Goal: Information Seeking & Learning: Check status

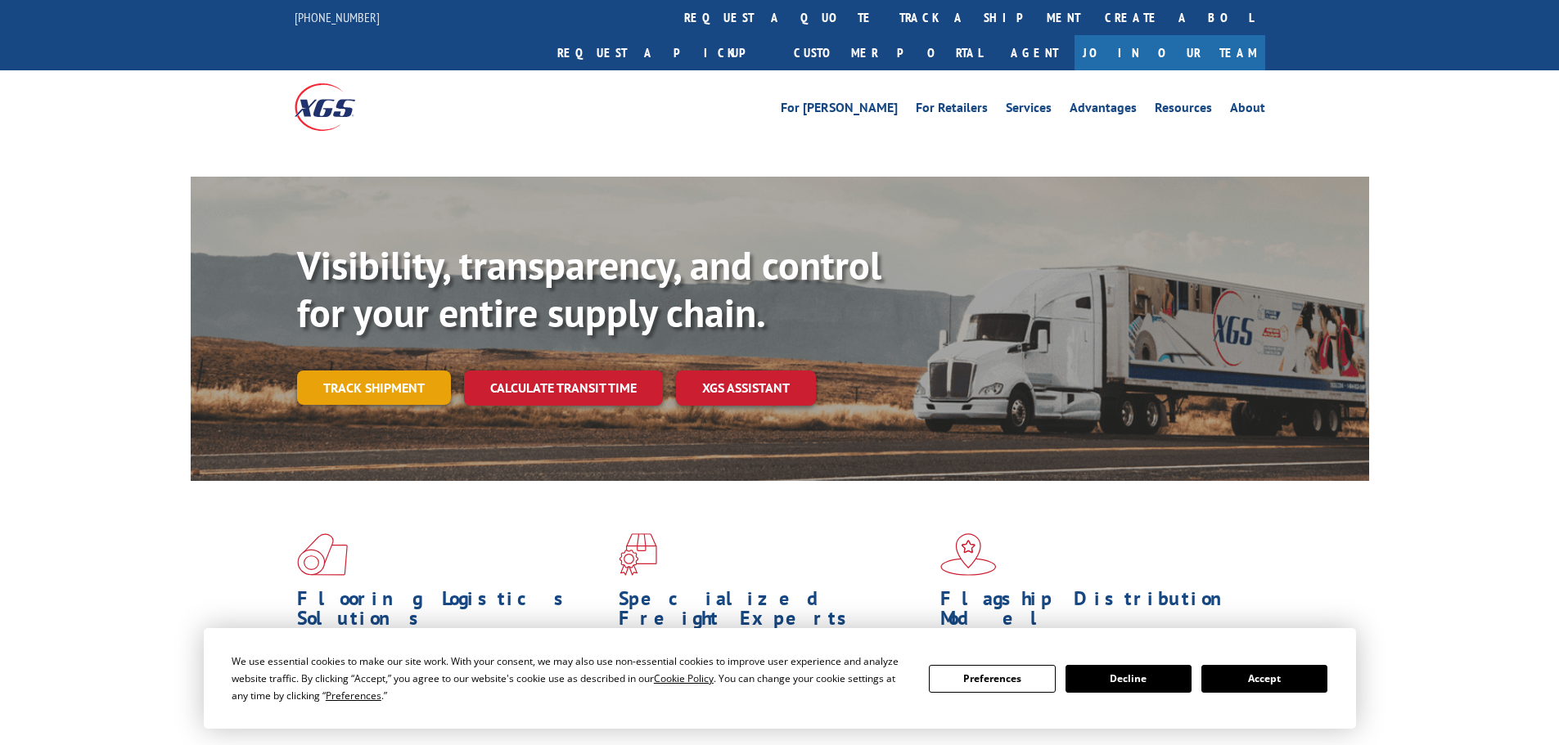
click at [417, 371] on link "Track shipment" at bounding box center [374, 388] width 154 height 34
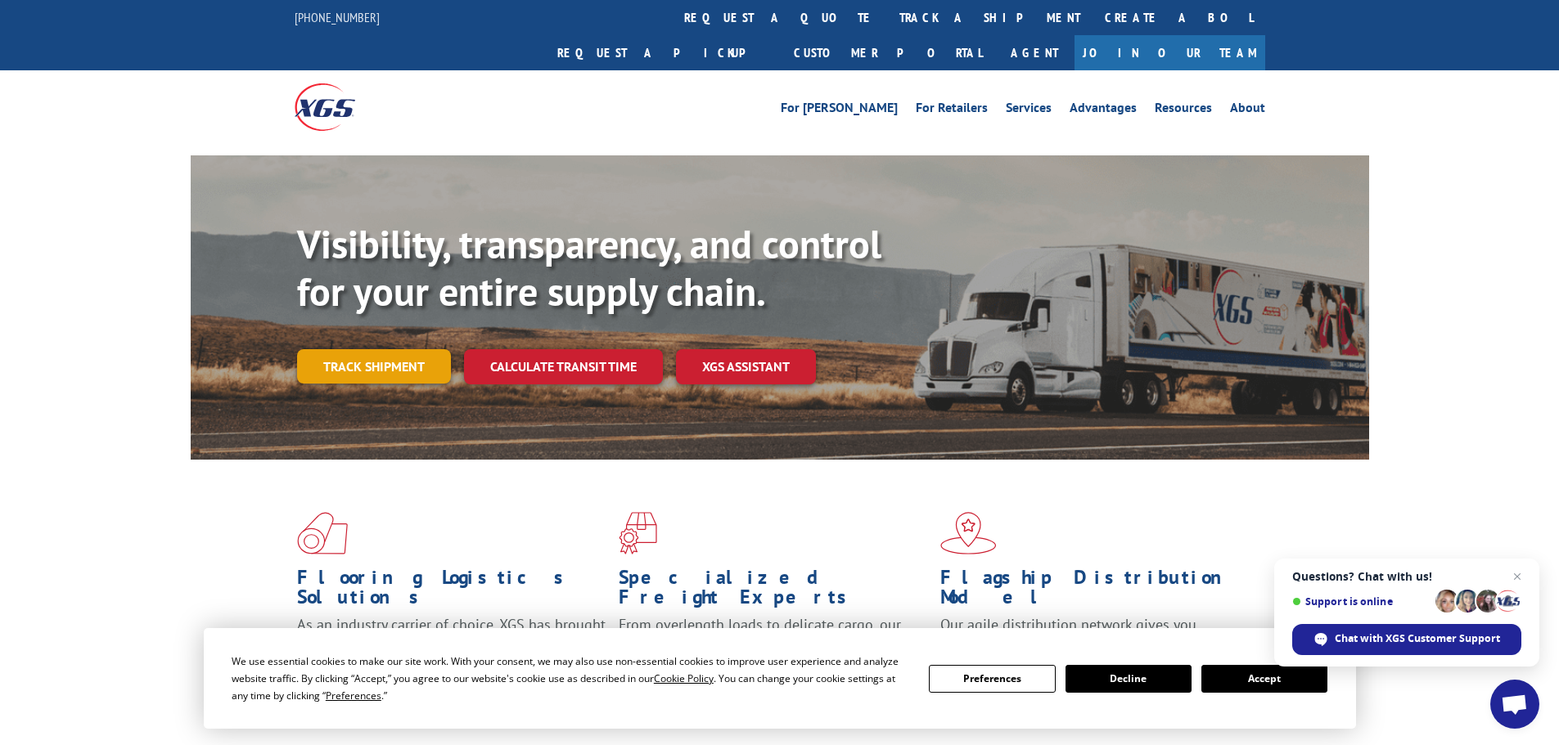
click at [359, 349] on link "Track shipment" at bounding box center [374, 366] width 154 height 34
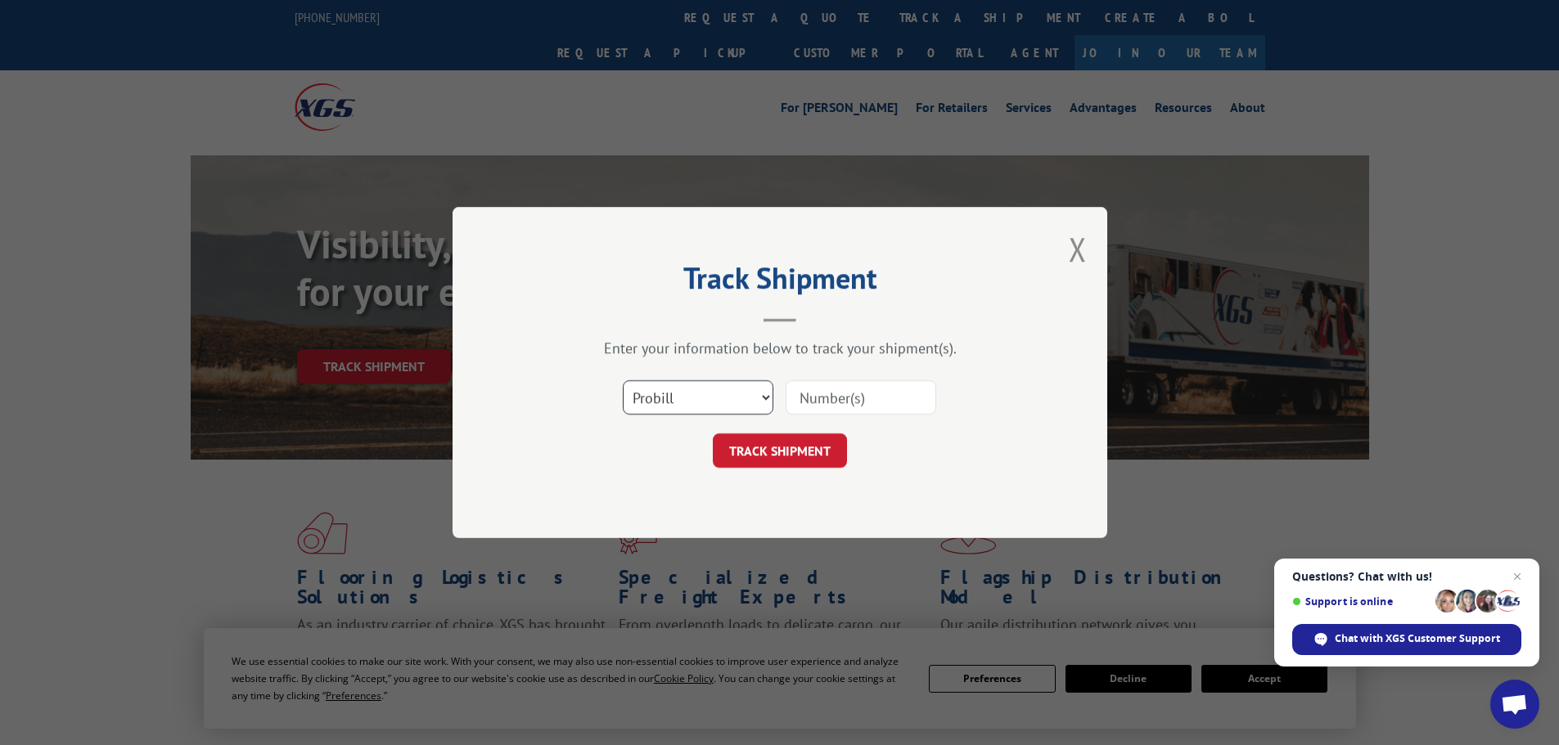
click at [678, 394] on select "Select category... Probill BOL PO" at bounding box center [698, 397] width 151 height 34
select select "bol"
click at [623, 380] on select "Select category... Probill BOL PO" at bounding box center [698, 397] width 151 height 34
click at [836, 399] on input at bounding box center [861, 397] width 151 height 34
type input "7048714"
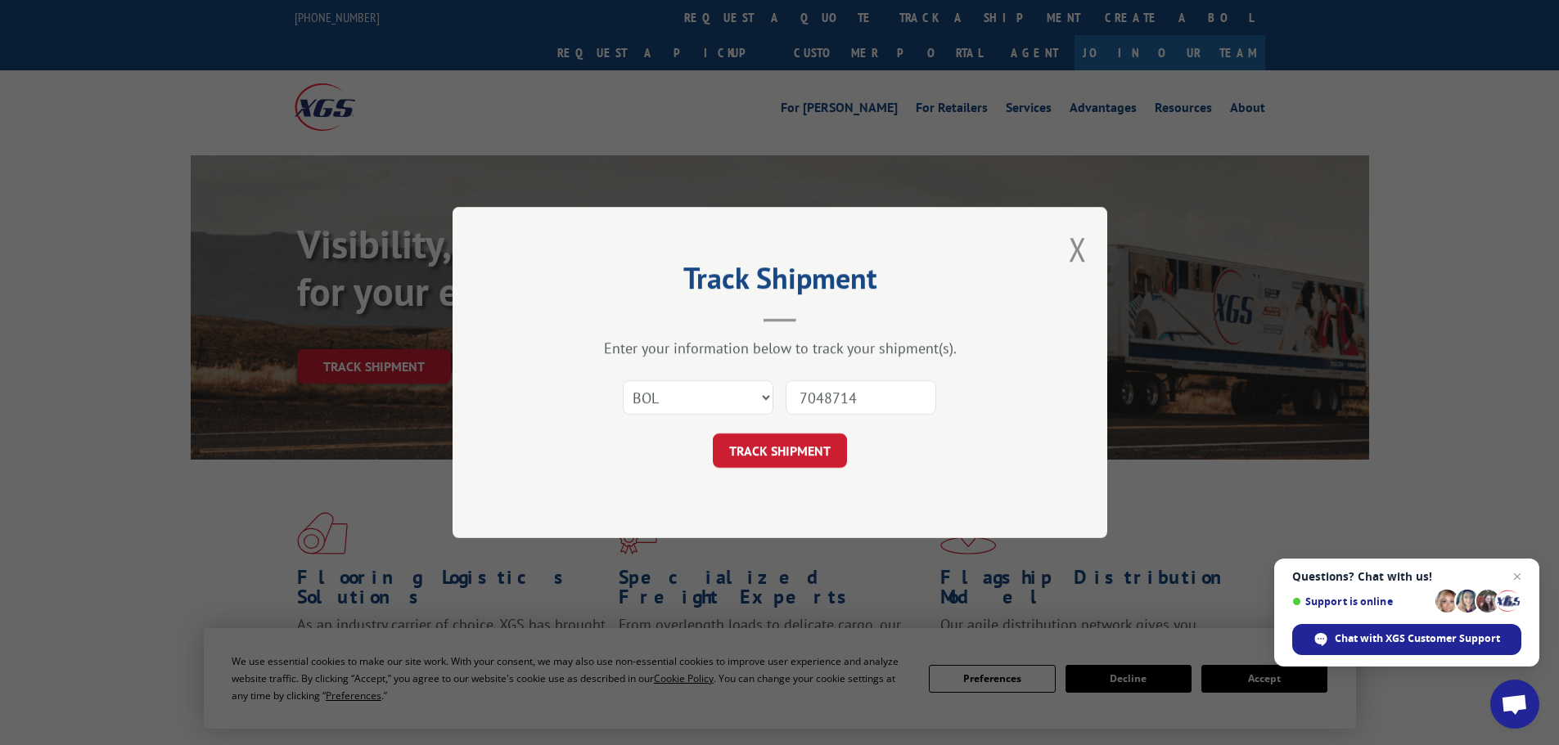
click button "TRACK SHIPMENT" at bounding box center [780, 451] width 134 height 34
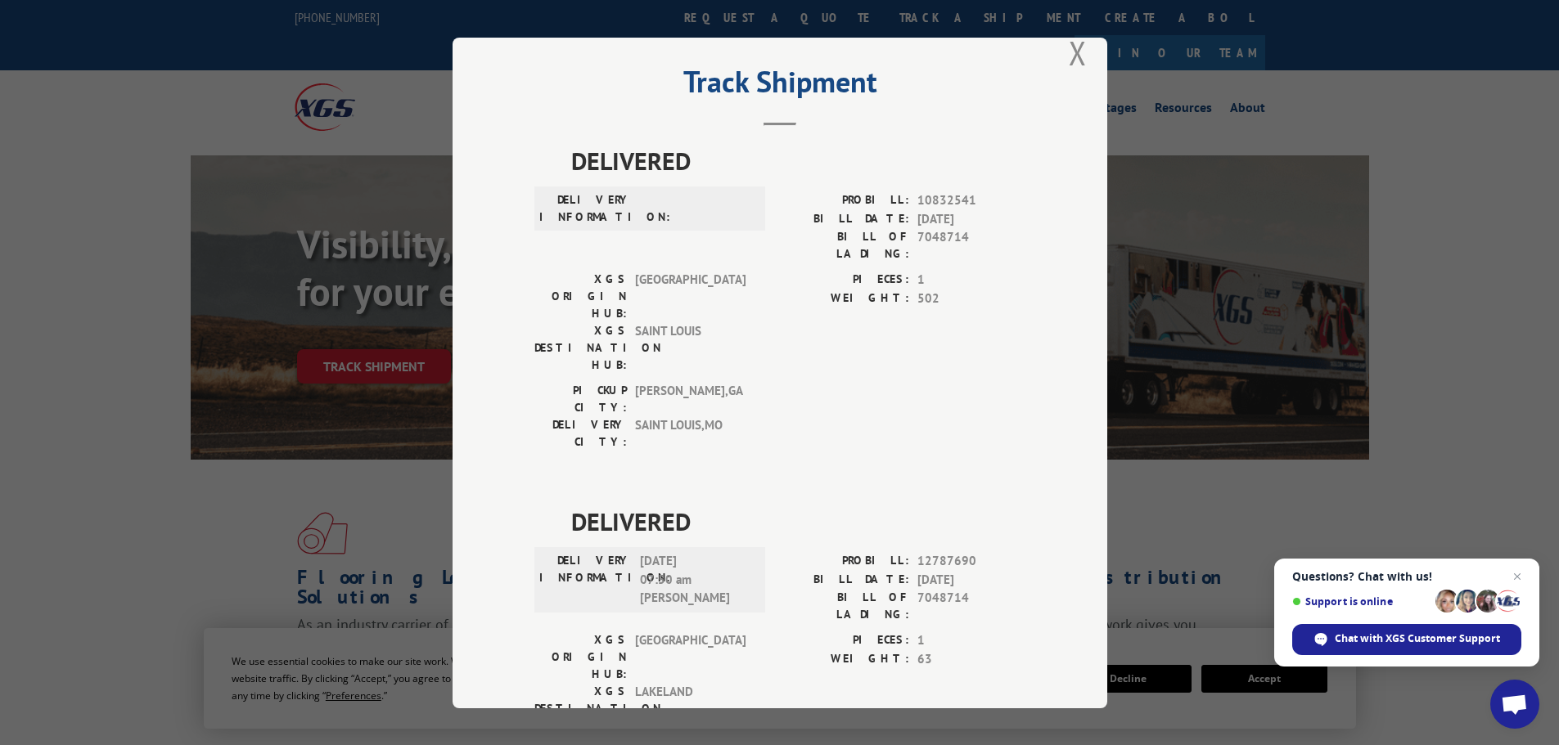
scroll to position [23, 0]
click at [1060, 42] on div "Track Shipment DELIVERED DELIVERY INFORMATION: PROBILL: 10832541 BILL DATE: [DA…" at bounding box center [780, 373] width 655 height 671
click at [1069, 56] on button "Close modal" at bounding box center [1078, 56] width 18 height 43
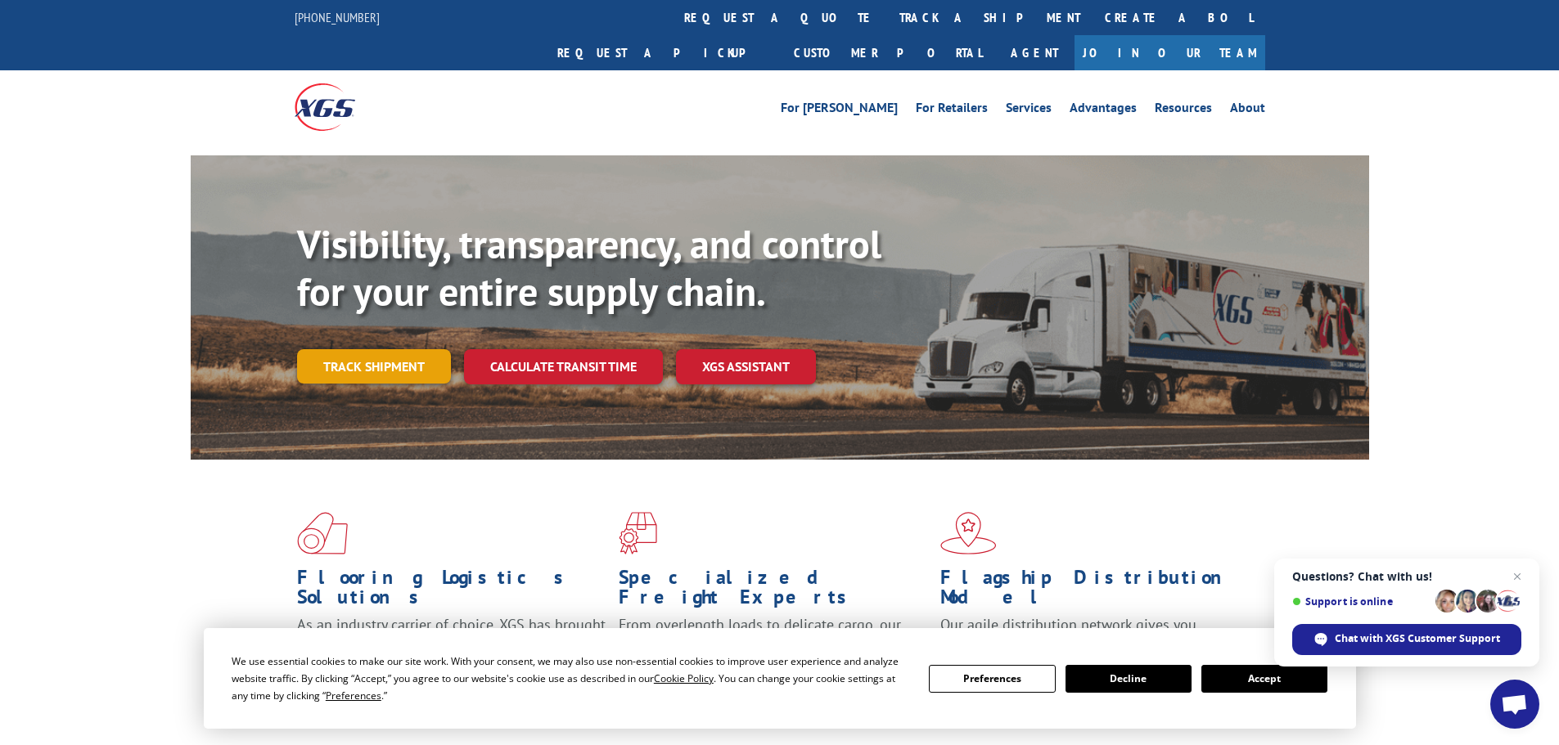
click at [359, 349] on link "Track shipment" at bounding box center [374, 366] width 154 height 34
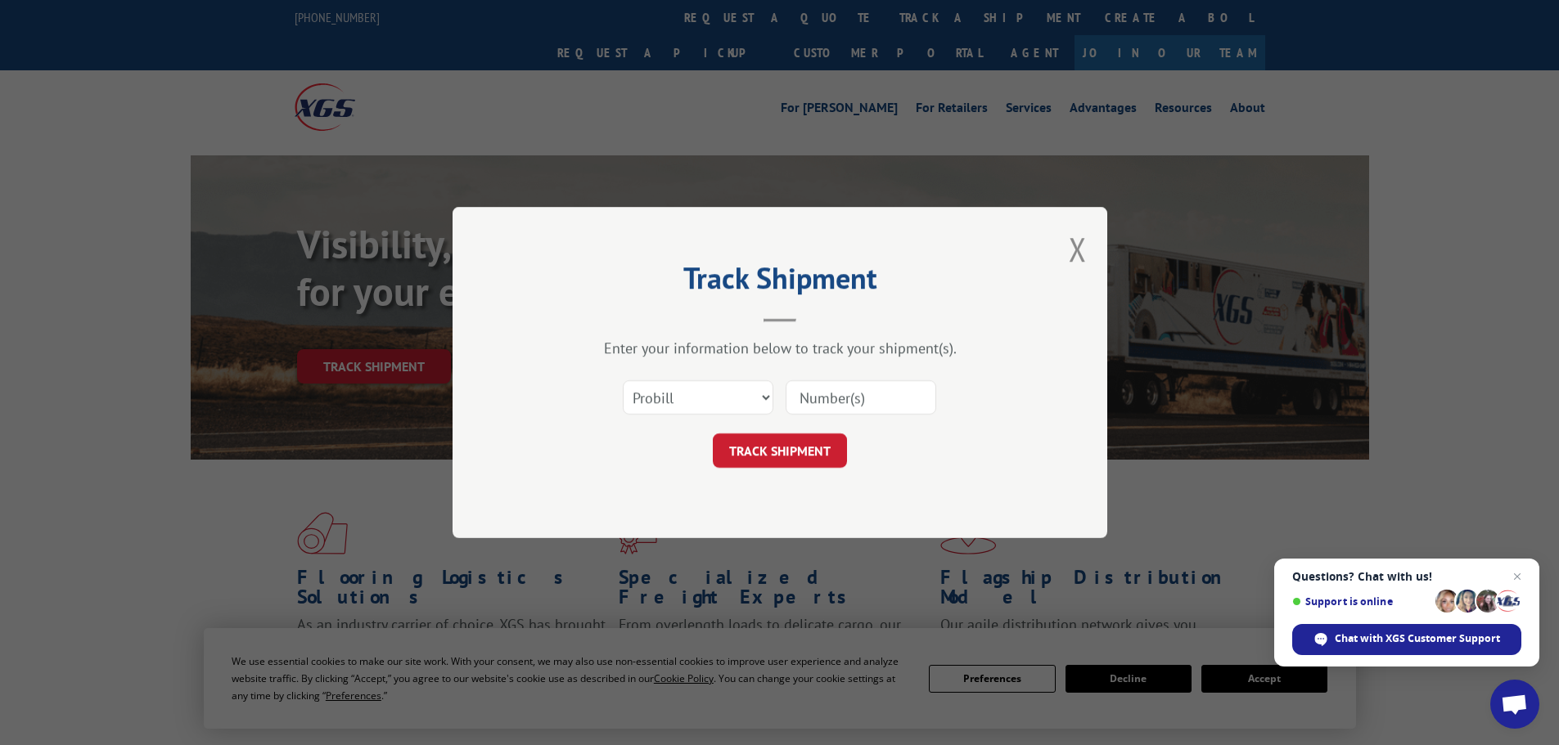
click at [365, 334] on div "Track Shipment Enter your information below to track your shipment(s). Select c…" at bounding box center [779, 372] width 1559 height 745
click at [832, 400] on input at bounding box center [861, 397] width 151 height 34
paste input "17233422"
type input "17233422"
click button "TRACK SHIPMENT" at bounding box center [780, 451] width 134 height 34
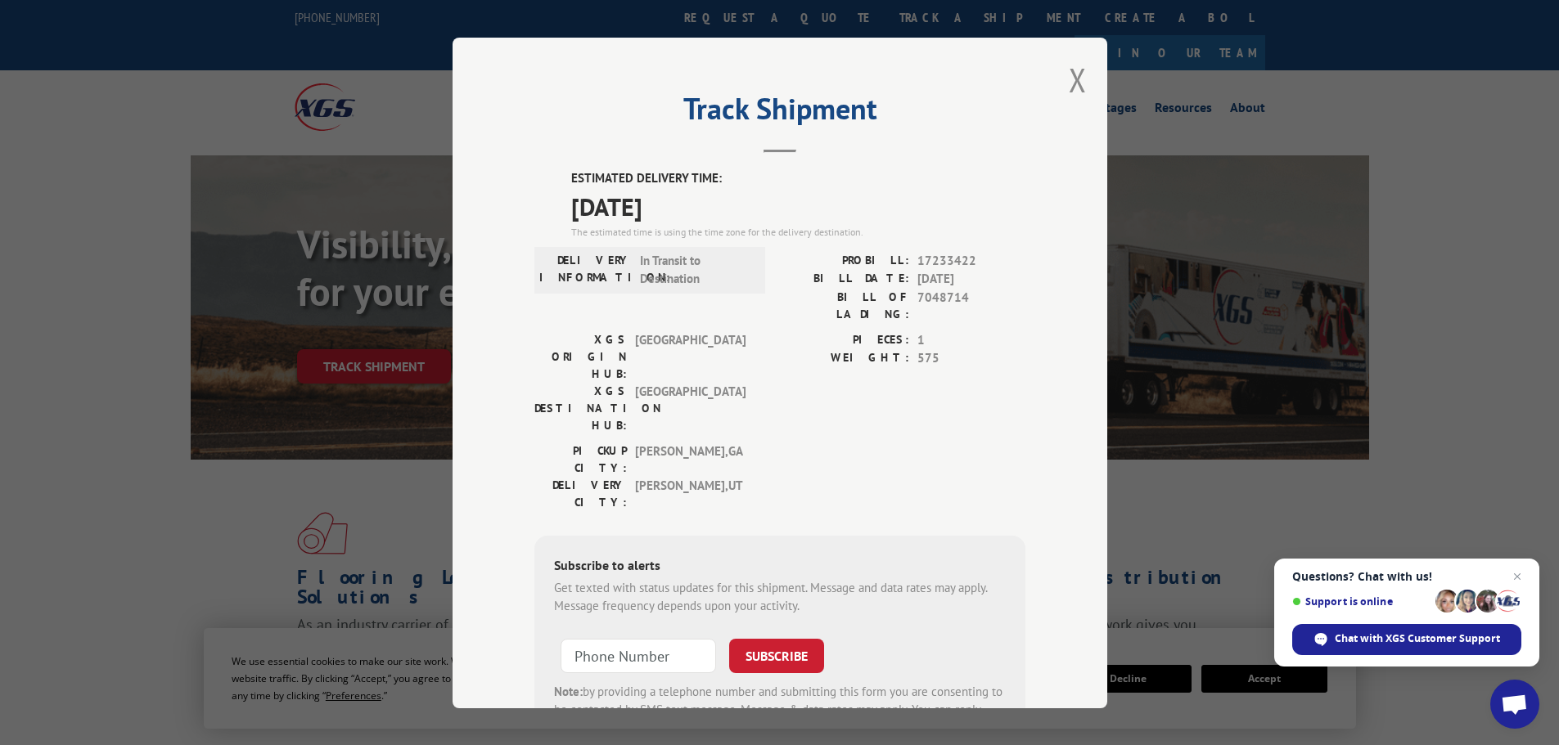
click at [1080, 73] on div "Track Shipment ESTIMATED DELIVERY TIME: [DATE] The estimated time is using the …" at bounding box center [780, 373] width 655 height 671
click at [1069, 76] on button "Close modal" at bounding box center [1078, 79] width 18 height 43
